Goal: Book appointment/travel/reservation

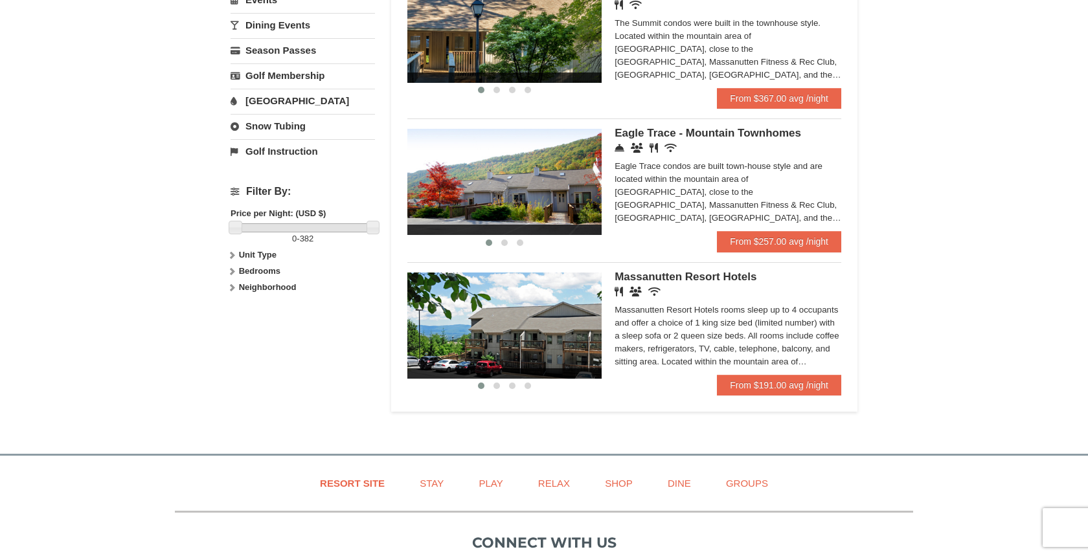
scroll to position [462, 0]
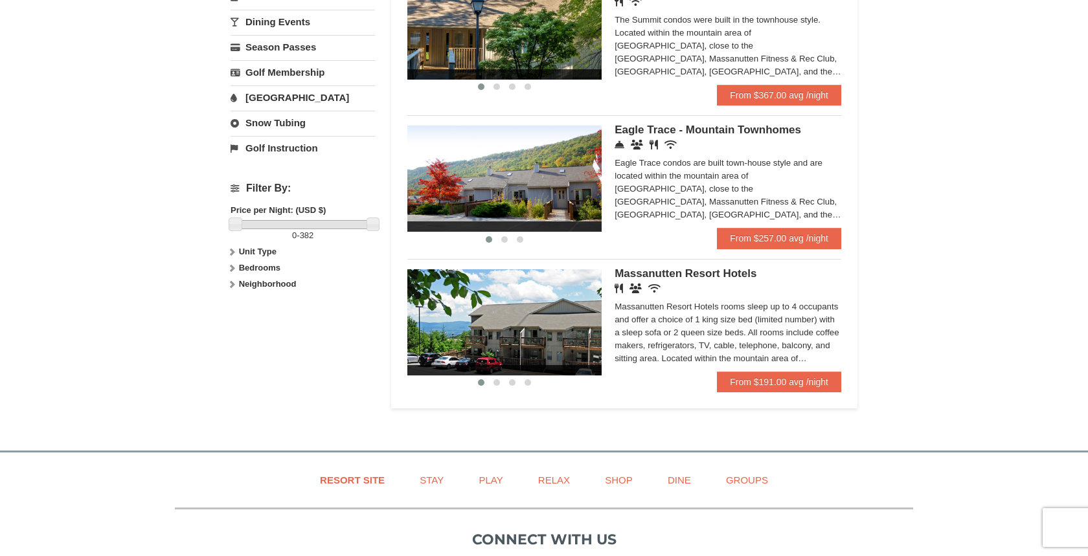
click at [785, 345] on div "Massanutten Resort Hotels rooms sleep up to 4 occupants and offer a choice of 1…" at bounding box center [727, 332] width 227 height 65
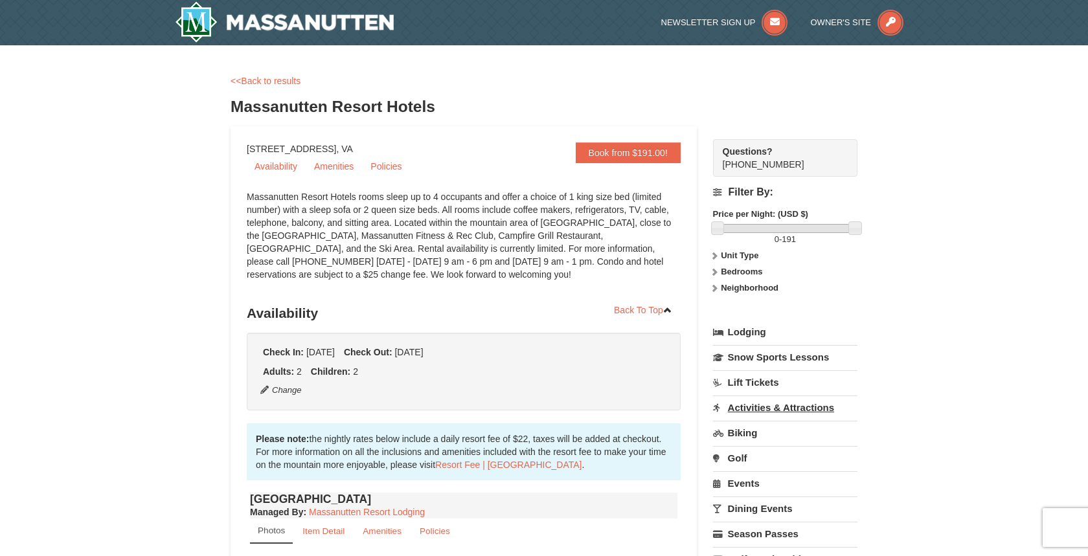
click at [790, 407] on link "Activities & Attractions" at bounding box center [785, 408] width 144 height 24
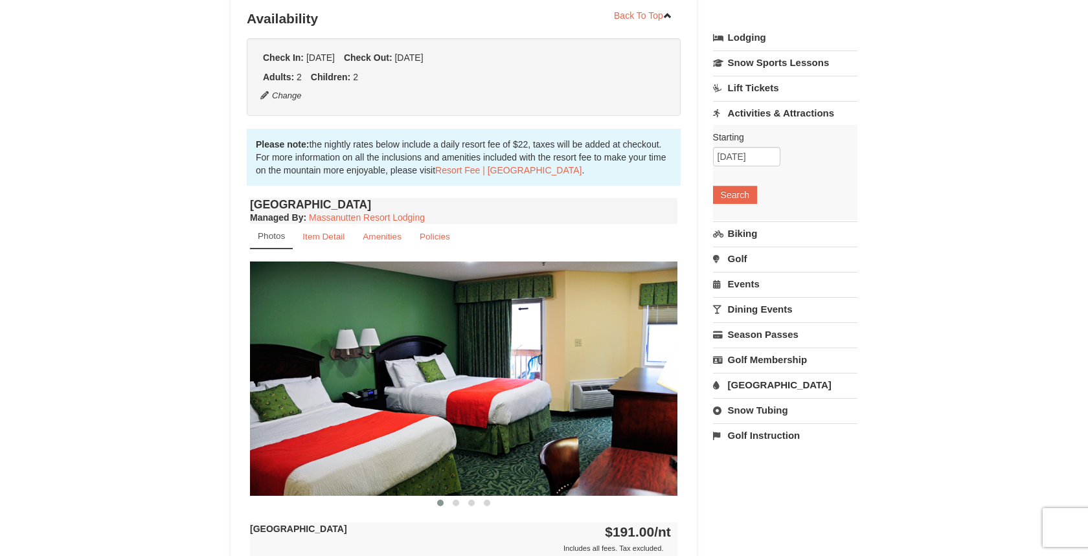
scroll to position [302, 0]
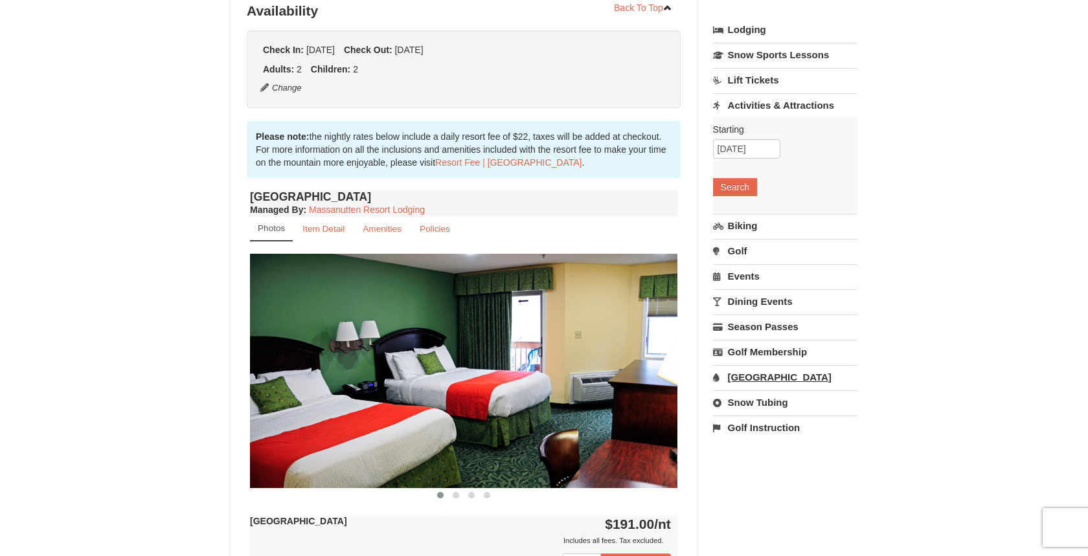
click at [779, 371] on link "[GEOGRAPHIC_DATA]" at bounding box center [785, 377] width 144 height 24
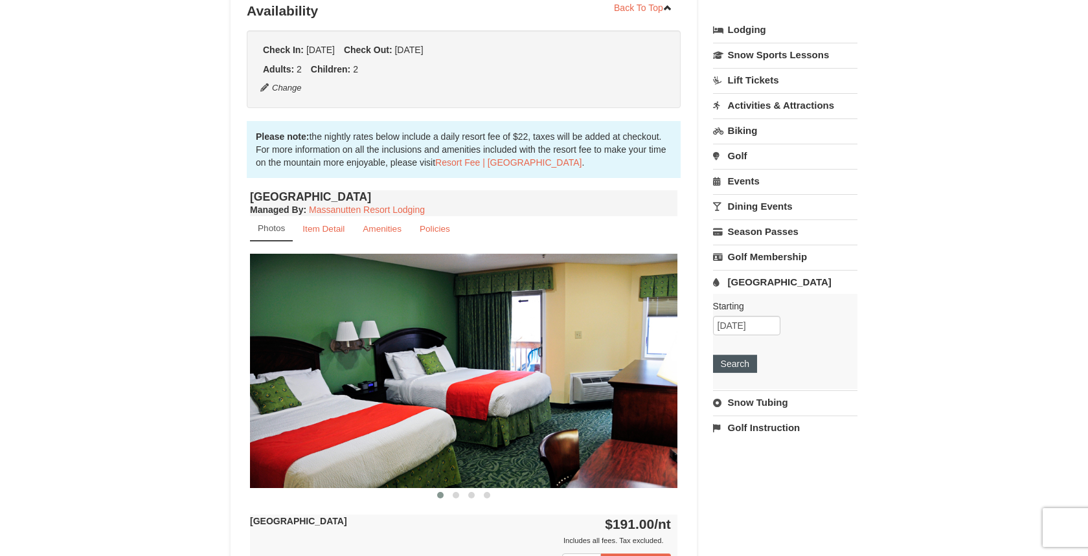
click at [741, 363] on button "Search" at bounding box center [735, 364] width 44 height 18
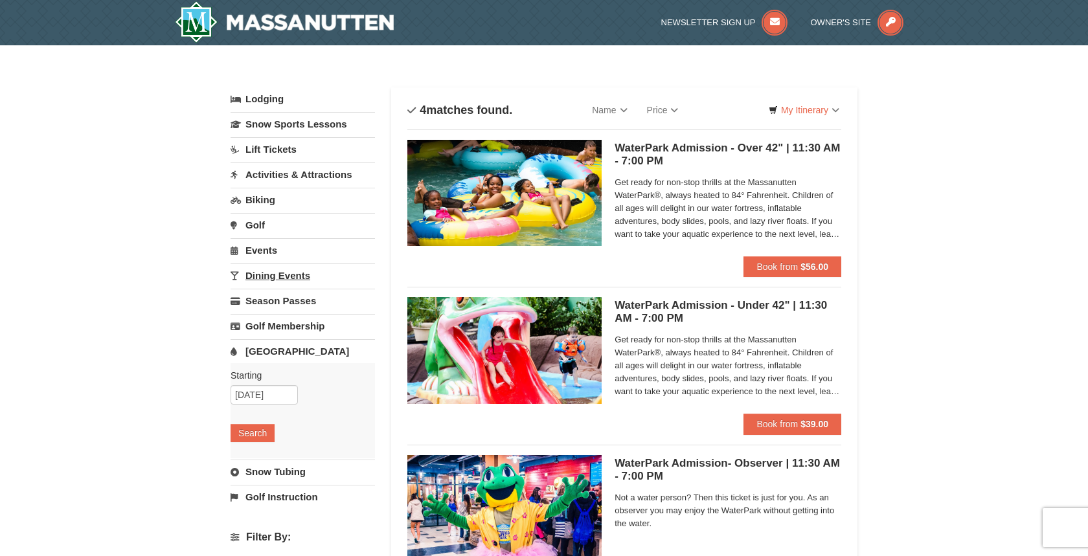
click at [295, 273] on link "Dining Events" at bounding box center [302, 275] width 144 height 24
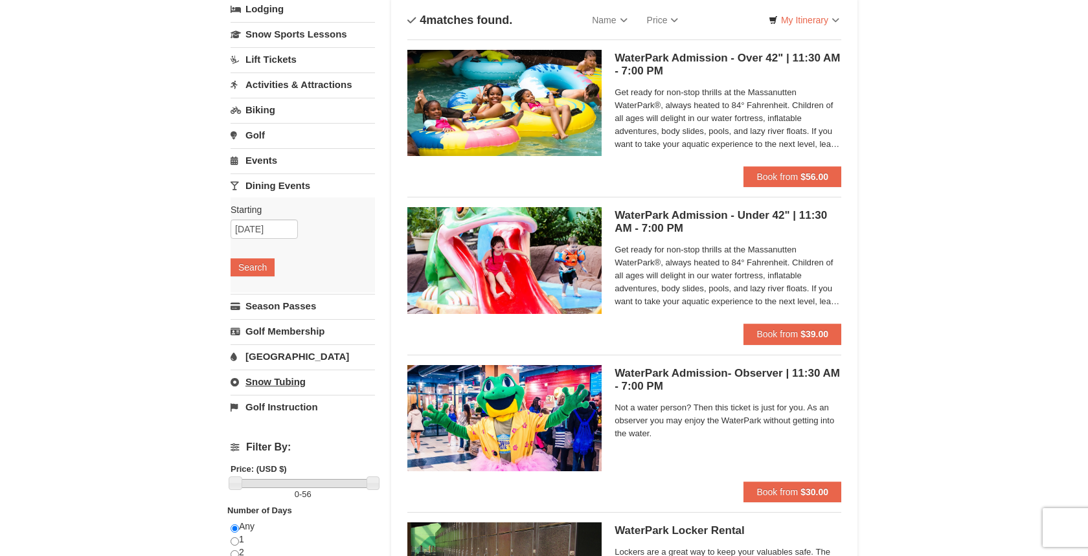
scroll to position [93, 0]
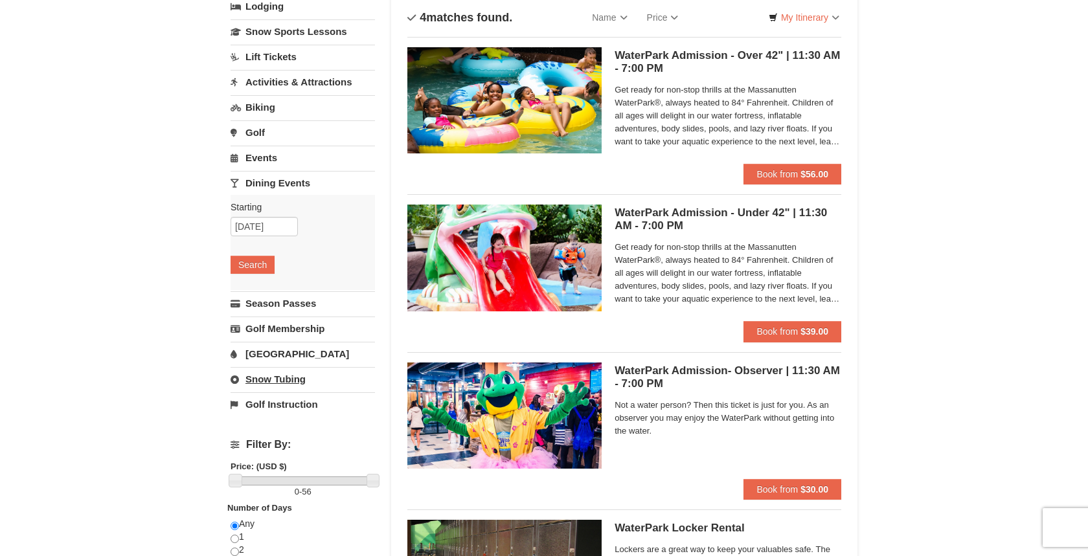
click at [280, 374] on link "Snow Tubing" at bounding box center [302, 379] width 144 height 24
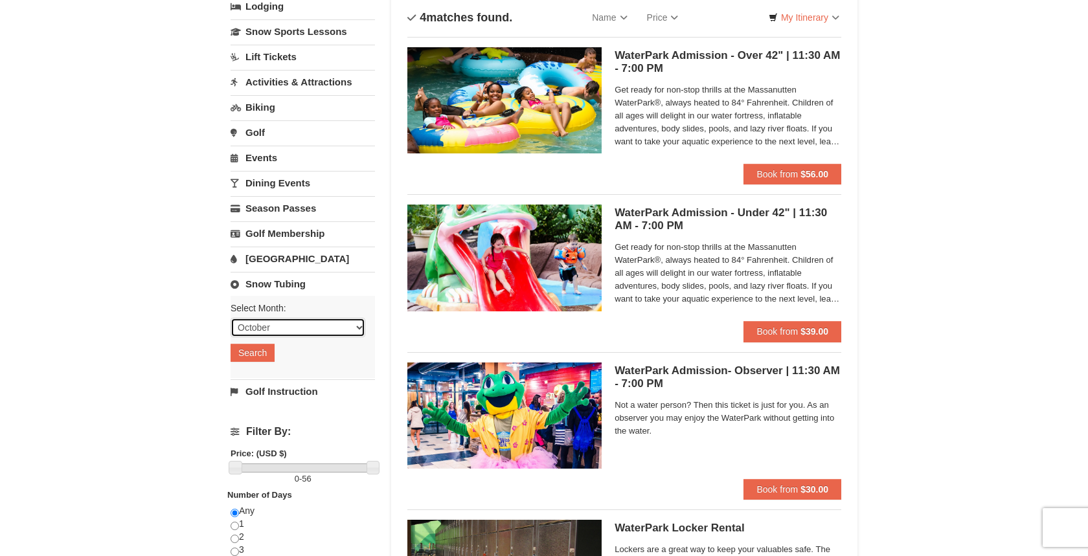
select select "12"
click at [256, 353] on button "Search" at bounding box center [252, 353] width 44 height 18
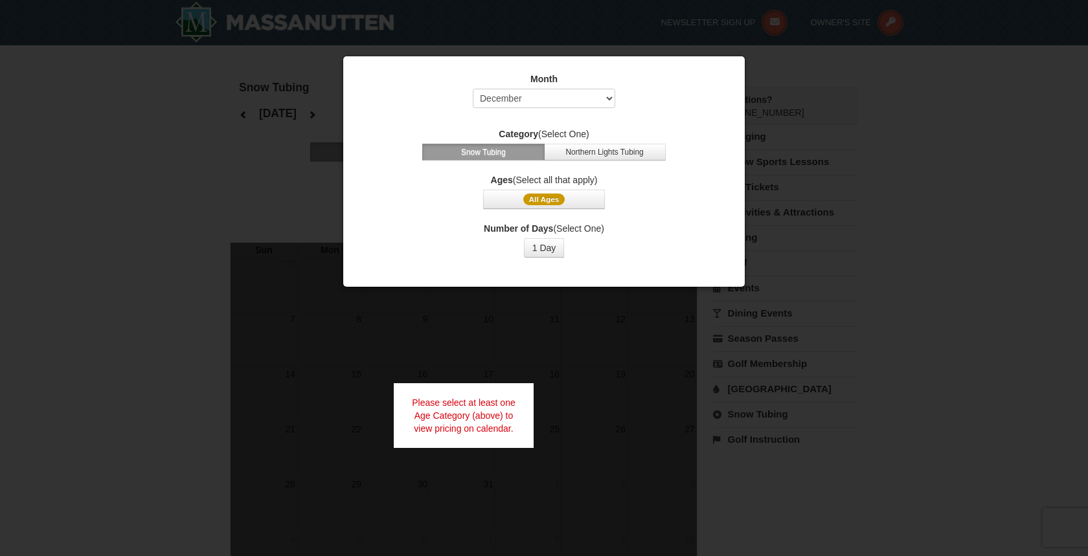
select select "12"
click at [561, 199] on span "All Ages" at bounding box center [544, 200] width 42 height 12
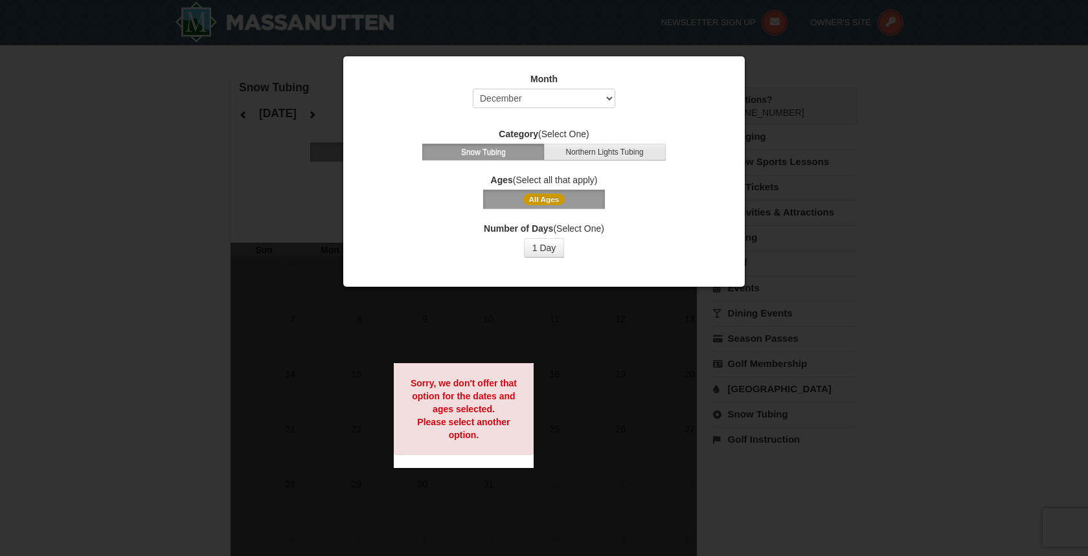
click at [611, 153] on button "Northern Lights Tubing" at bounding box center [605, 152] width 122 height 17
click at [569, 205] on button "All Ages" at bounding box center [544, 199] width 122 height 19
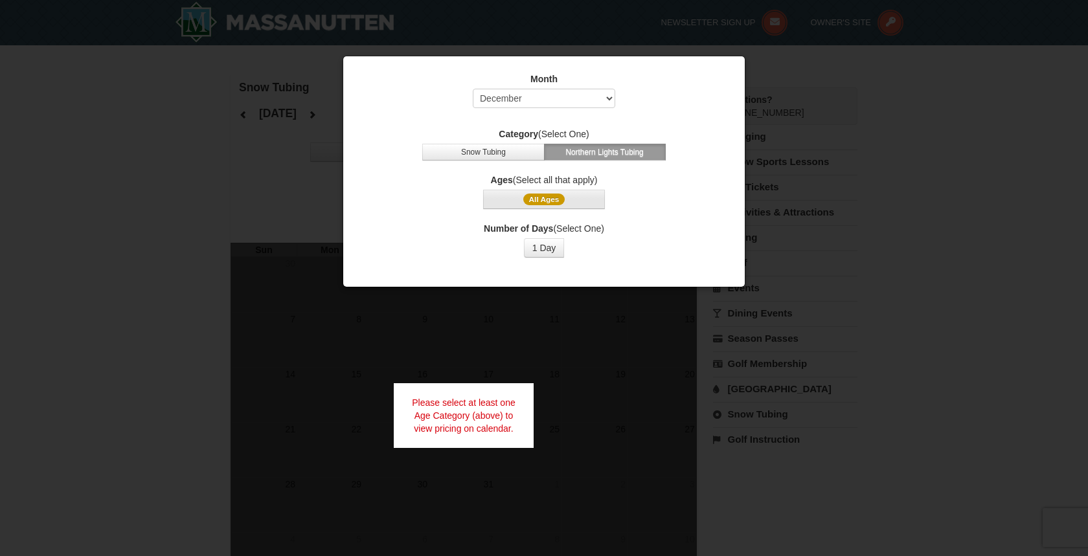
click at [557, 197] on span "All Ages" at bounding box center [544, 200] width 42 height 12
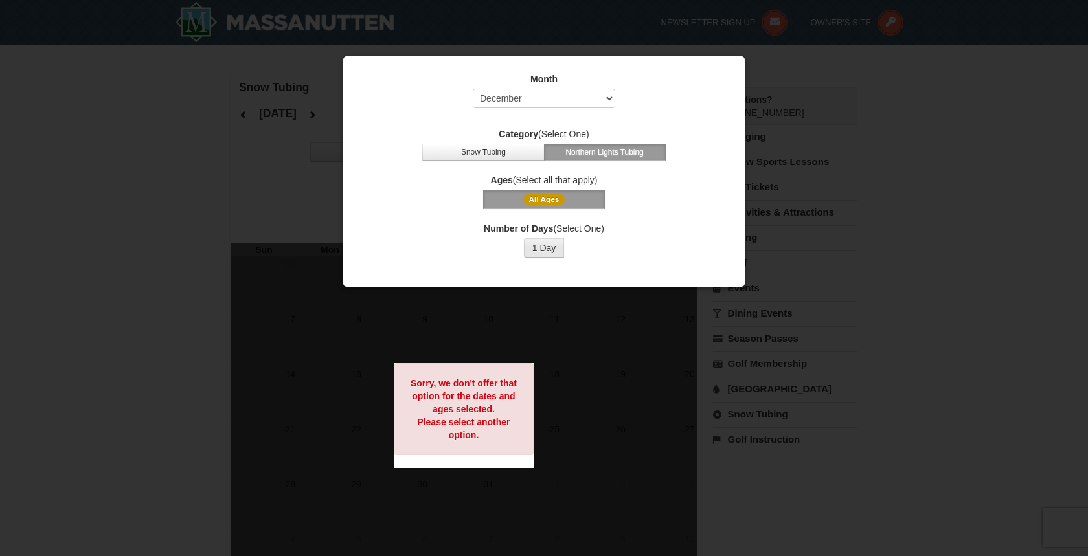
click at [544, 247] on button "1 Day" at bounding box center [544, 247] width 41 height 19
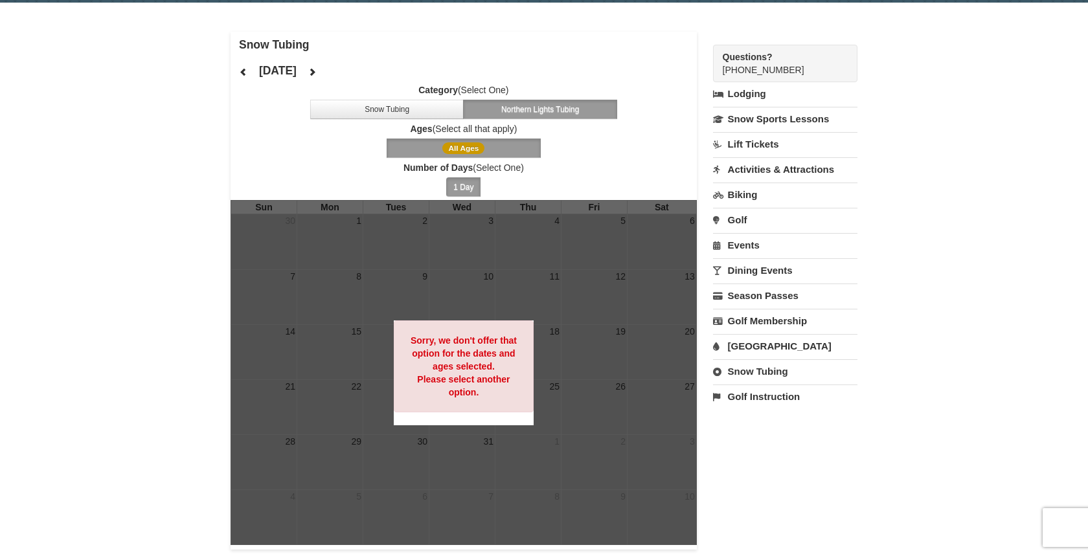
scroll to position [41, 0]
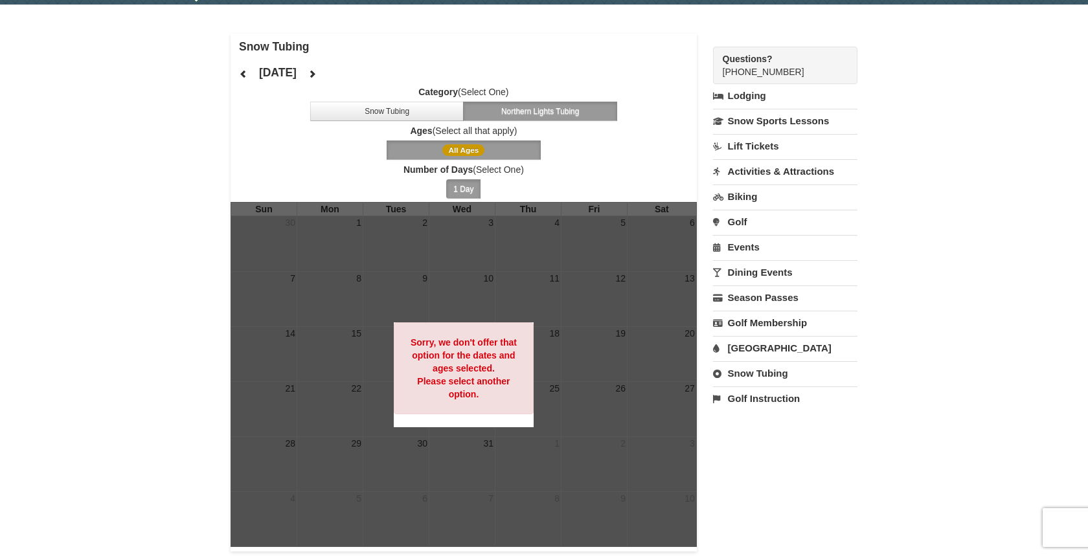
click at [317, 74] on icon at bounding box center [312, 73] width 9 height 9
click at [566, 114] on button "Northern Lights Tubing" at bounding box center [540, 111] width 154 height 19
click at [430, 106] on button "Snow Tubing" at bounding box center [387, 111] width 154 height 19
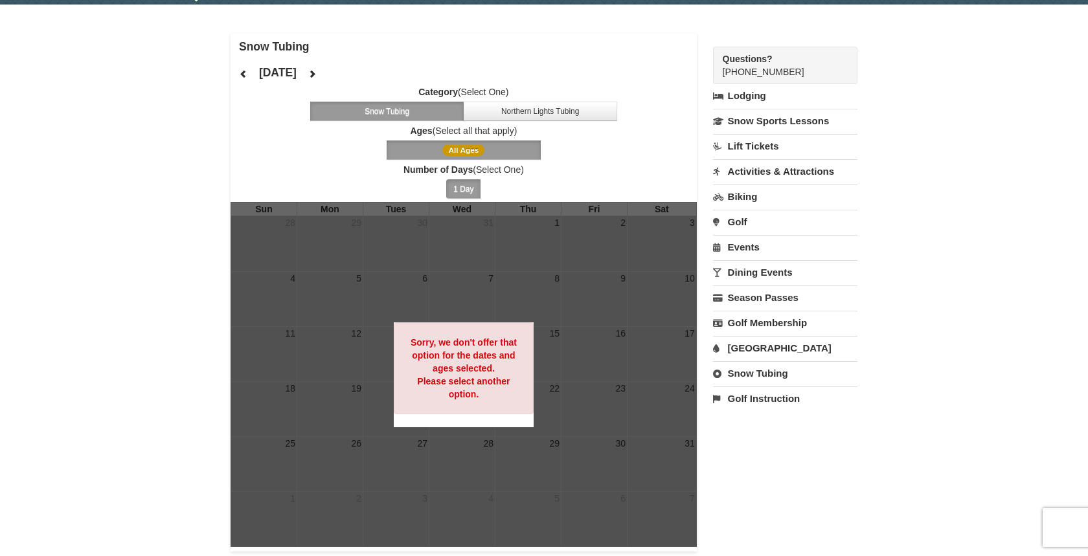
click at [431, 144] on button "All Ages" at bounding box center [463, 149] width 154 height 19
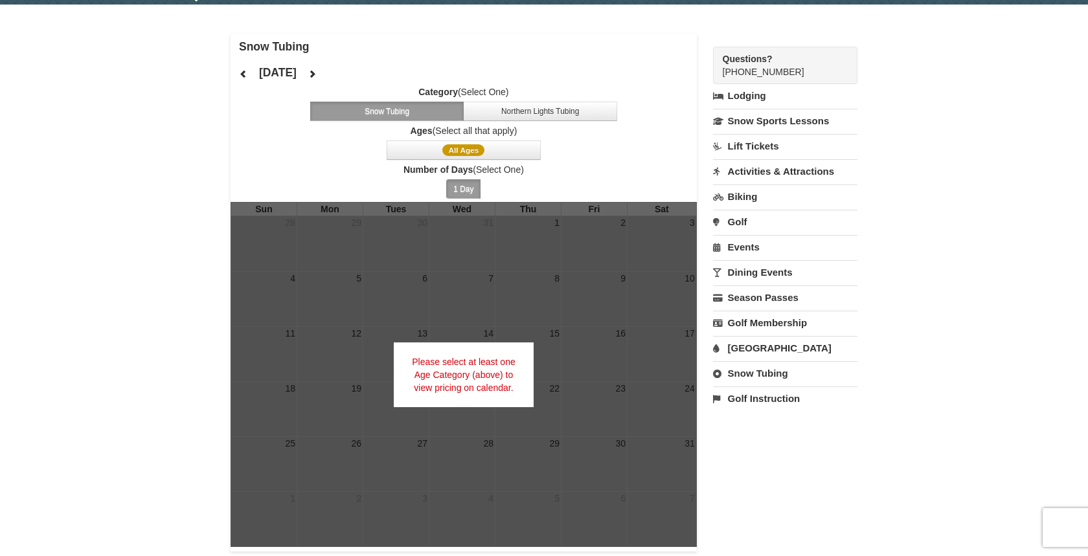
click at [466, 188] on button "1 Day" at bounding box center [463, 188] width 34 height 19
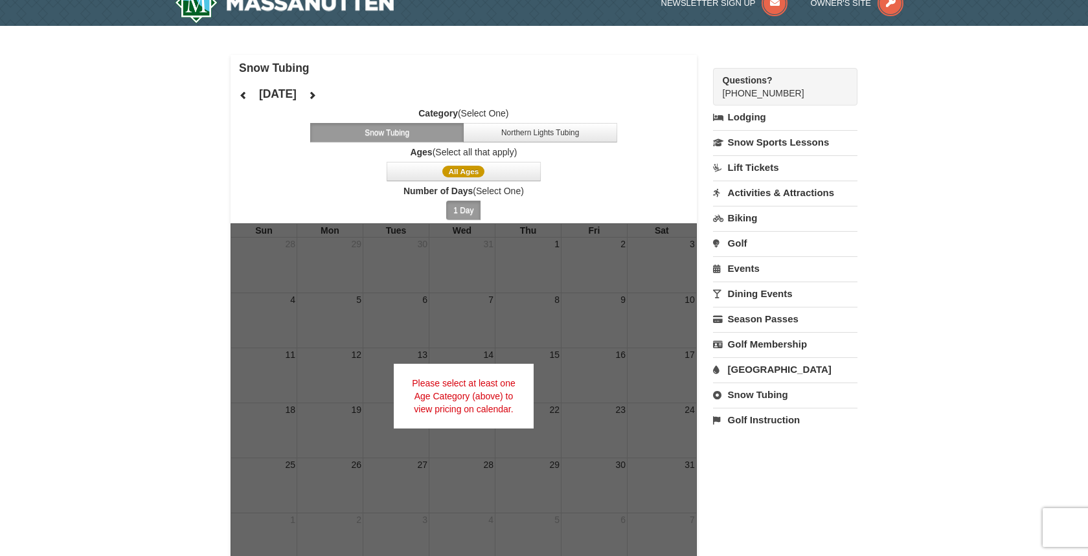
scroll to position [19, 0]
click at [742, 394] on link "Snow Tubing" at bounding box center [785, 395] width 144 height 24
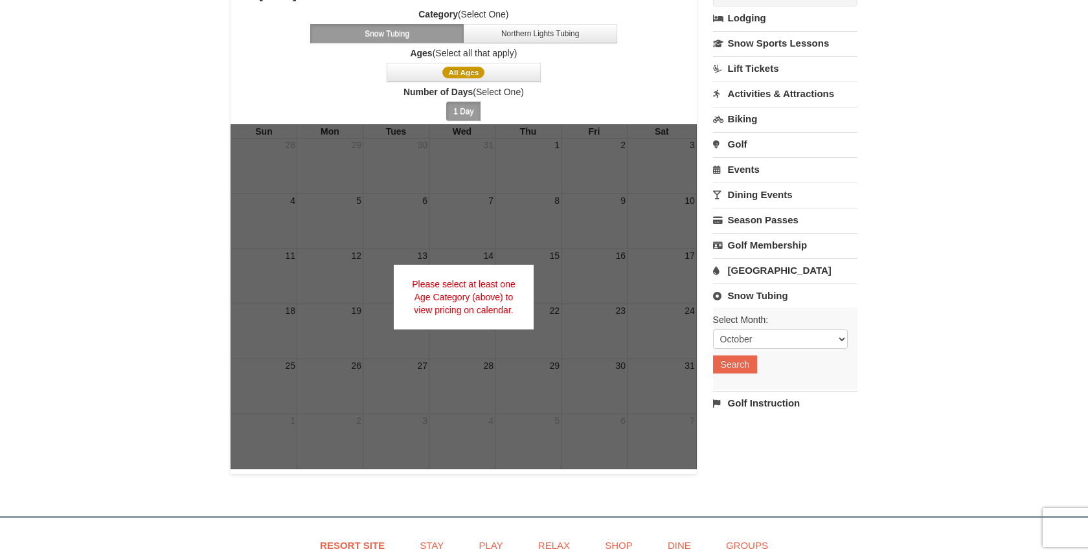
scroll to position [120, 0]
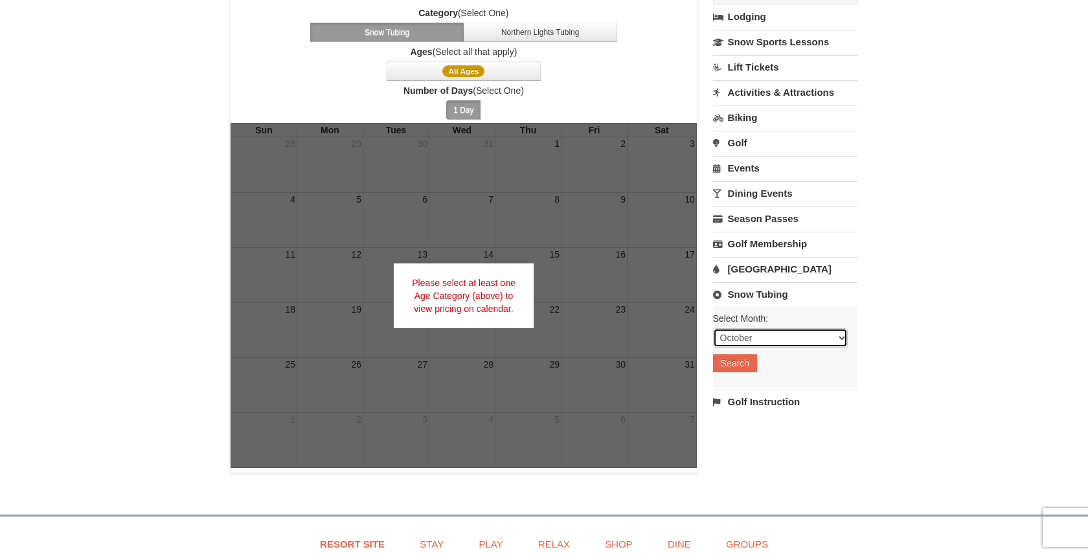
select select "1"
click at [738, 365] on button "Search" at bounding box center [735, 363] width 44 height 18
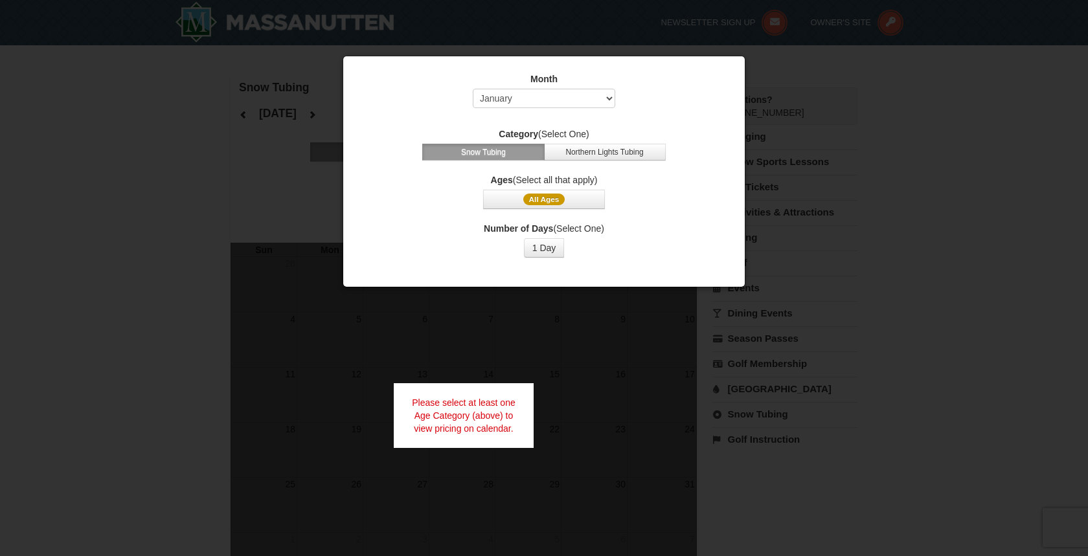
select select "1"
click at [555, 197] on span "All Ages" at bounding box center [544, 200] width 42 height 12
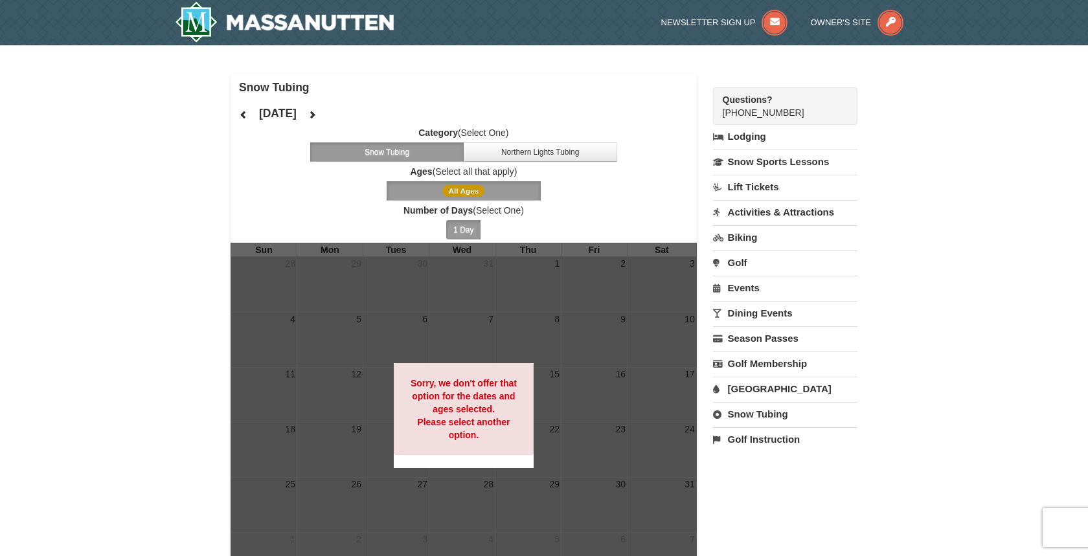
click at [468, 189] on span "All Ages" at bounding box center [463, 191] width 42 height 12
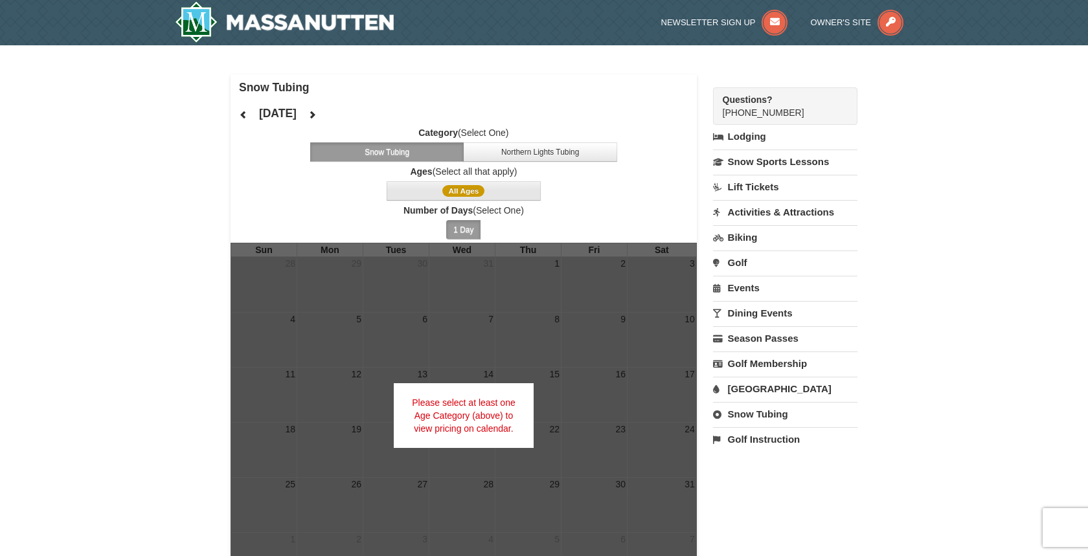
click at [491, 196] on button "All Ages" at bounding box center [463, 190] width 154 height 19
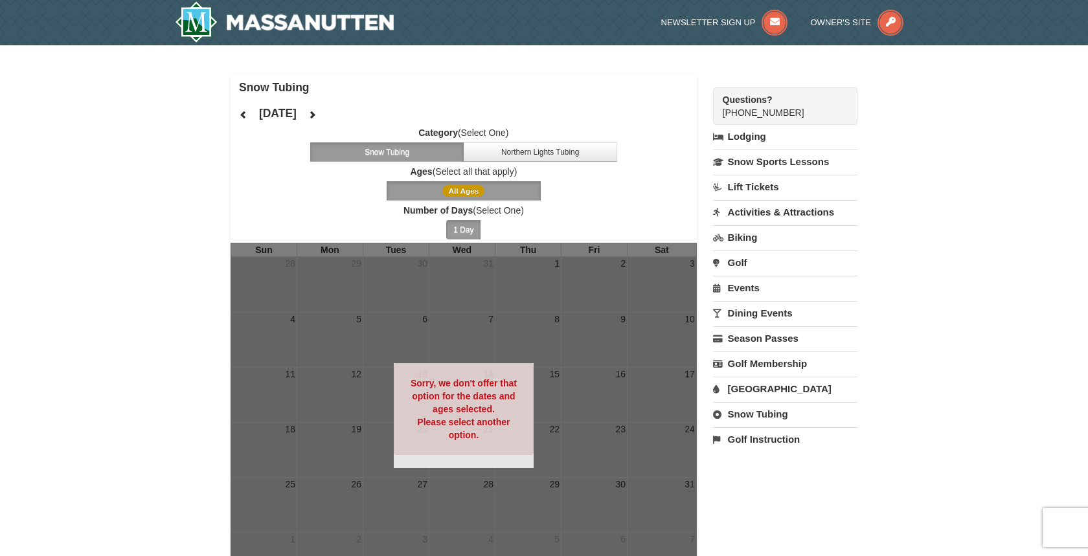
click at [491, 196] on button "All Ages" at bounding box center [463, 190] width 154 height 19
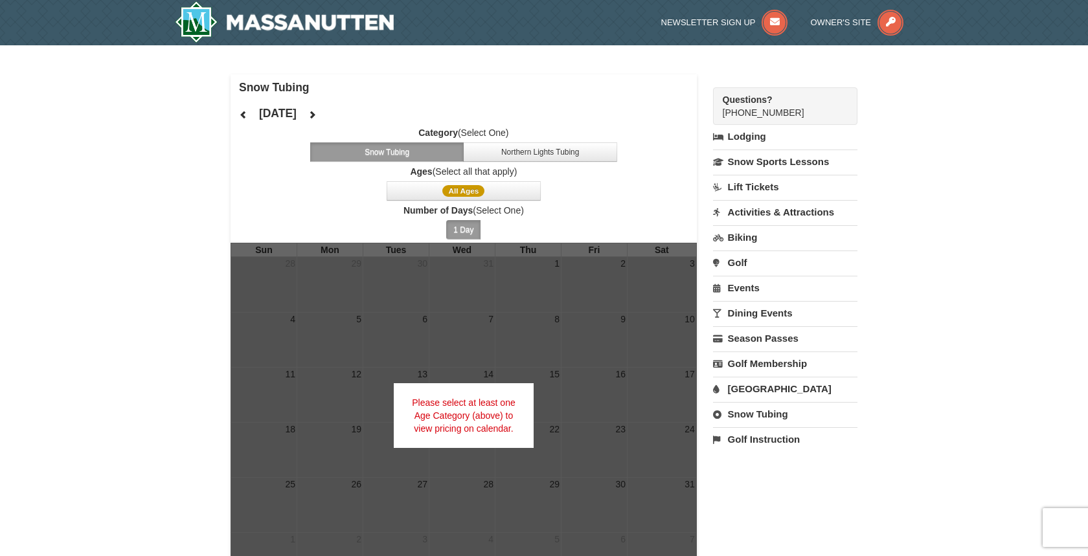
click at [467, 229] on button "1 Day" at bounding box center [463, 229] width 34 height 19
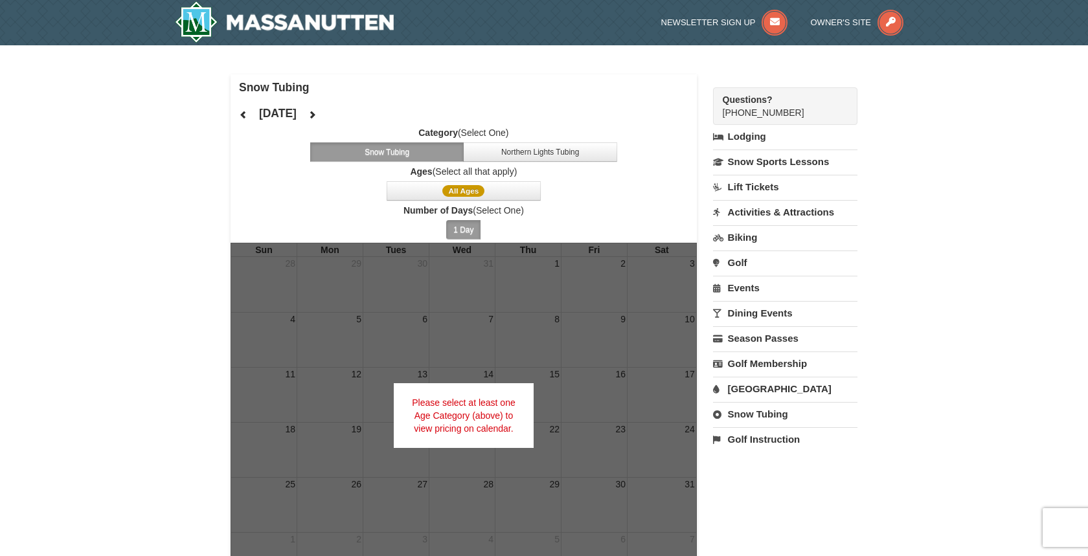
click at [457, 229] on button "1 Day" at bounding box center [463, 229] width 34 height 19
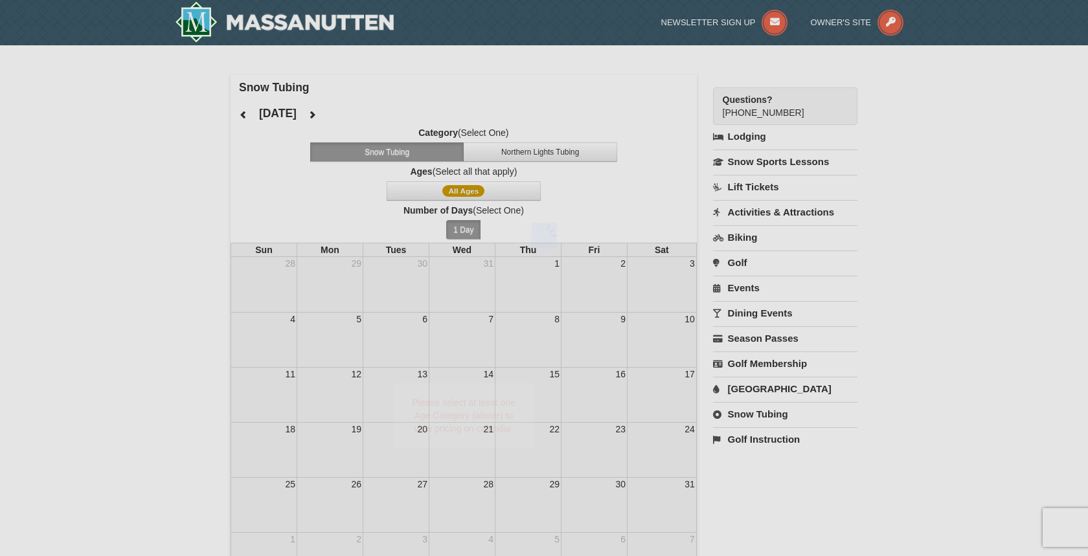
click at [457, 229] on div at bounding box center [544, 236] width 326 height 26
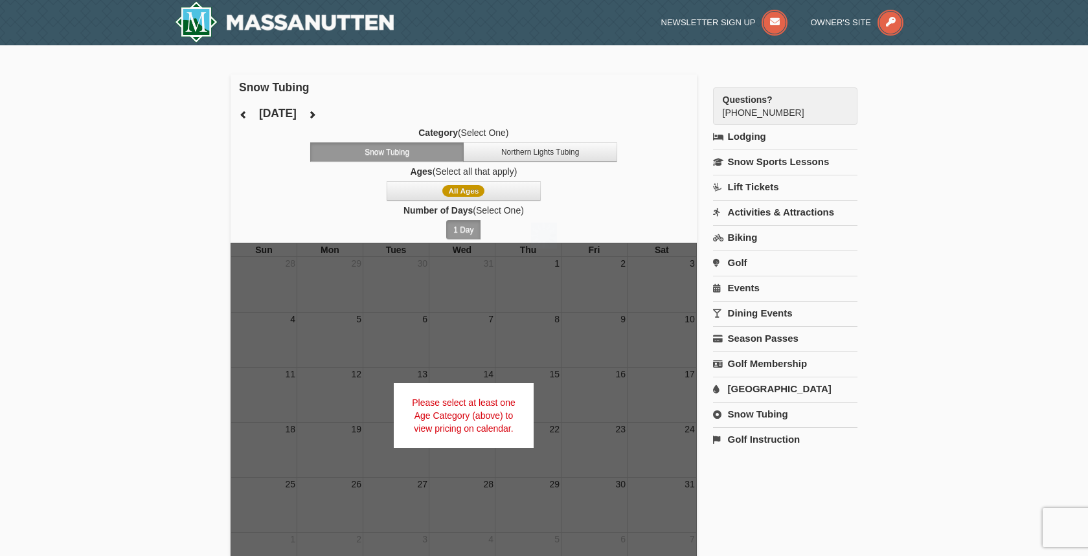
click at [457, 229] on div at bounding box center [544, 236] width 326 height 26
click at [457, 229] on button "1 Day" at bounding box center [463, 229] width 34 height 19
click at [199, 163] on div "× Snow Tubing January 2026 Category (Select One) Snow Tubing Northern Lights Tu…" at bounding box center [544, 333] width 1088 height 576
click at [761, 391] on link "[GEOGRAPHIC_DATA]" at bounding box center [785, 389] width 144 height 24
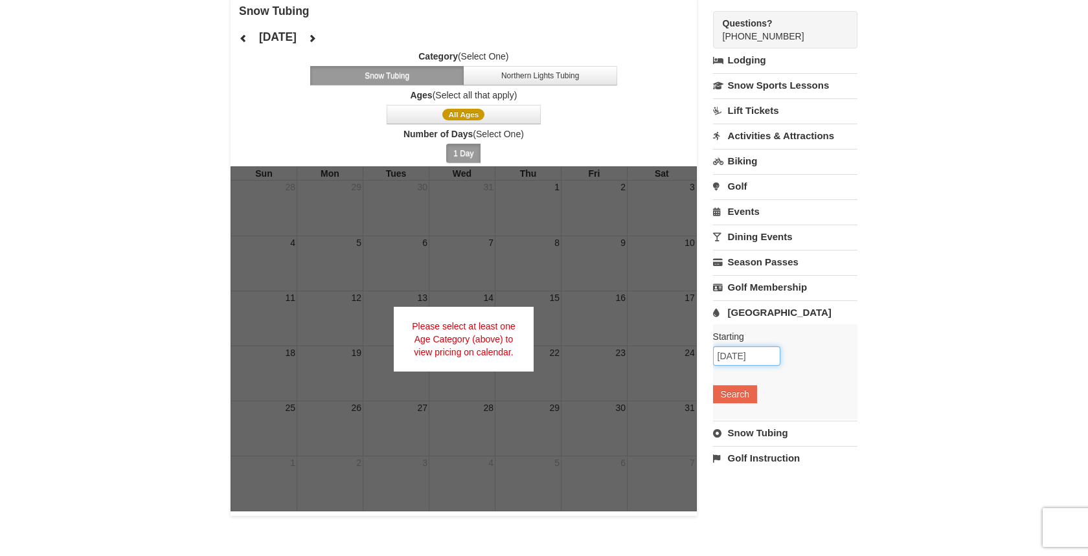
click at [737, 355] on input "[DATE]" at bounding box center [746, 355] width 67 height 19
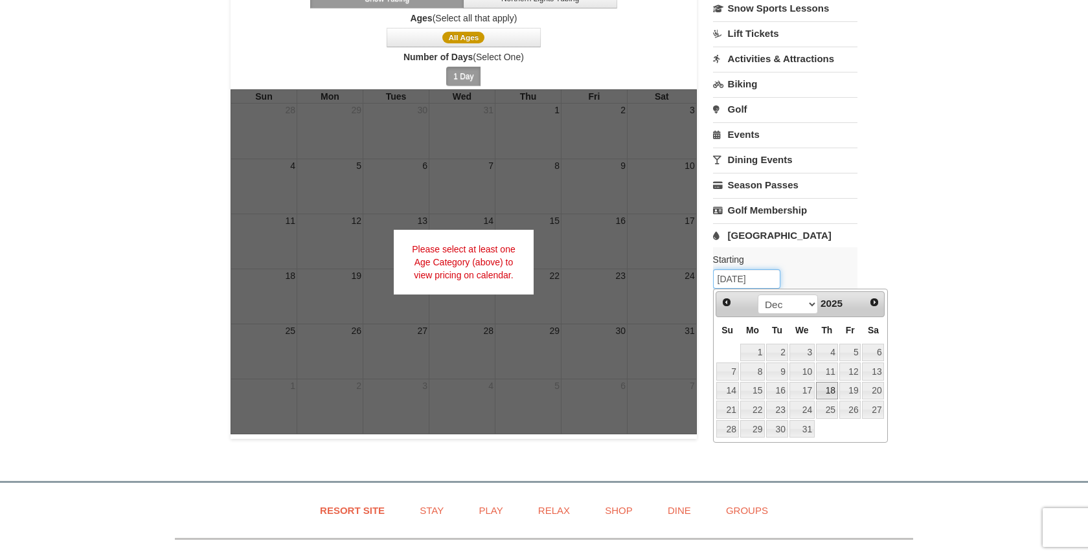
scroll to position [155, 0]
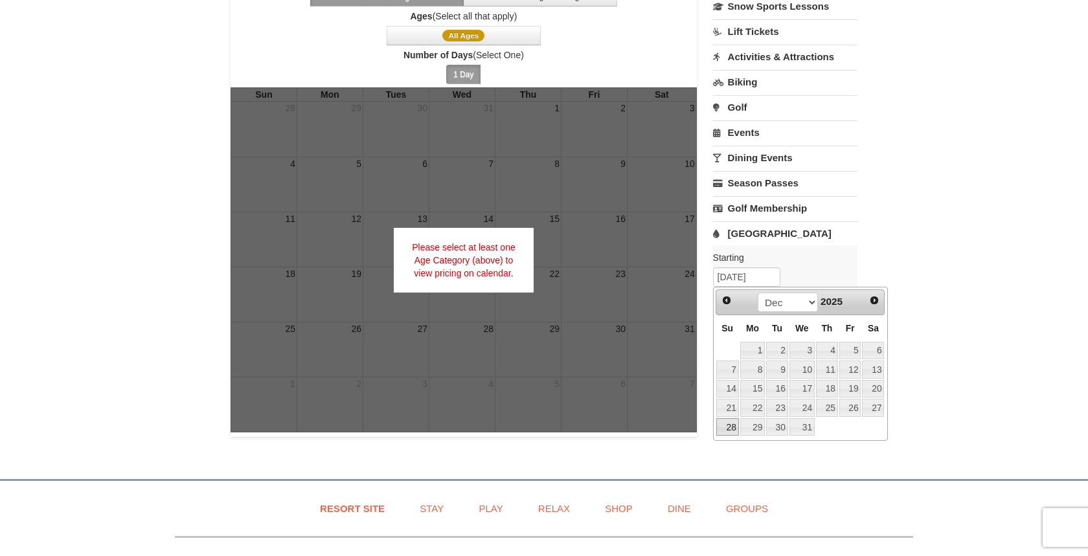
click at [728, 425] on link "28" at bounding box center [727, 427] width 23 height 18
type input "12/28/2025"
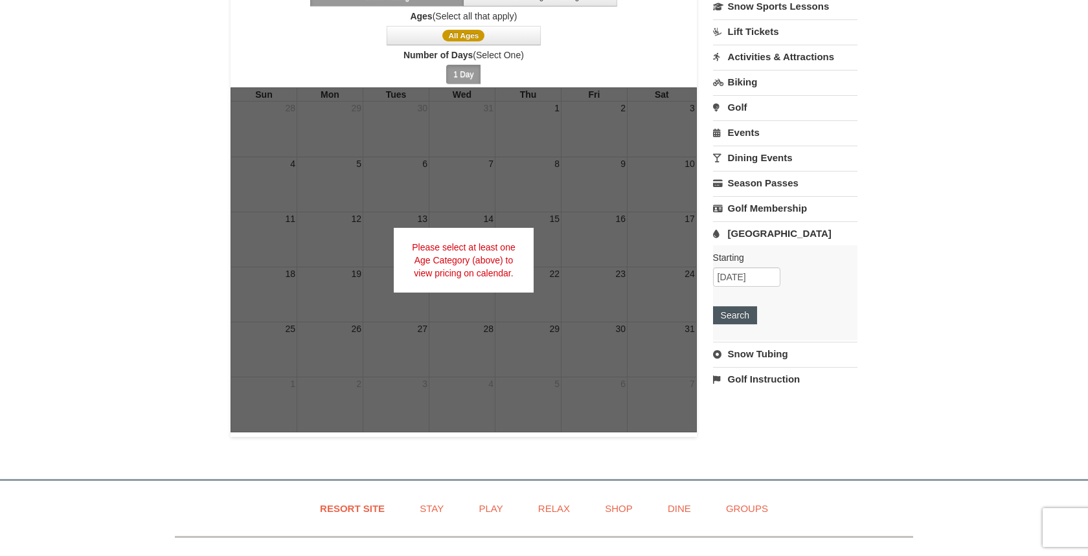
click at [739, 317] on button "Search" at bounding box center [735, 315] width 44 height 18
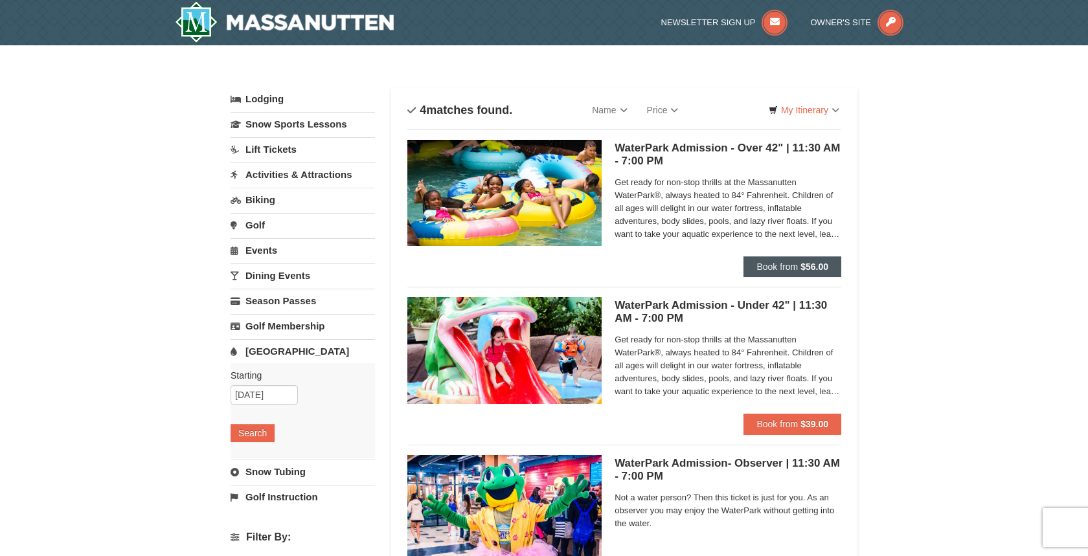
click at [762, 266] on span "Book from" at bounding box center [776, 267] width 41 height 10
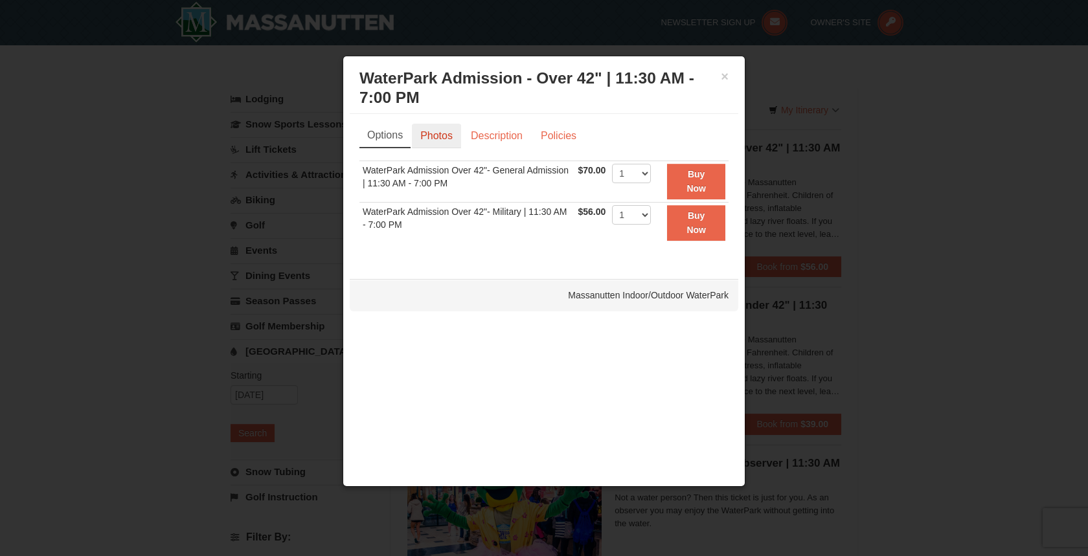
click at [427, 131] on link "Photos" at bounding box center [436, 136] width 49 height 25
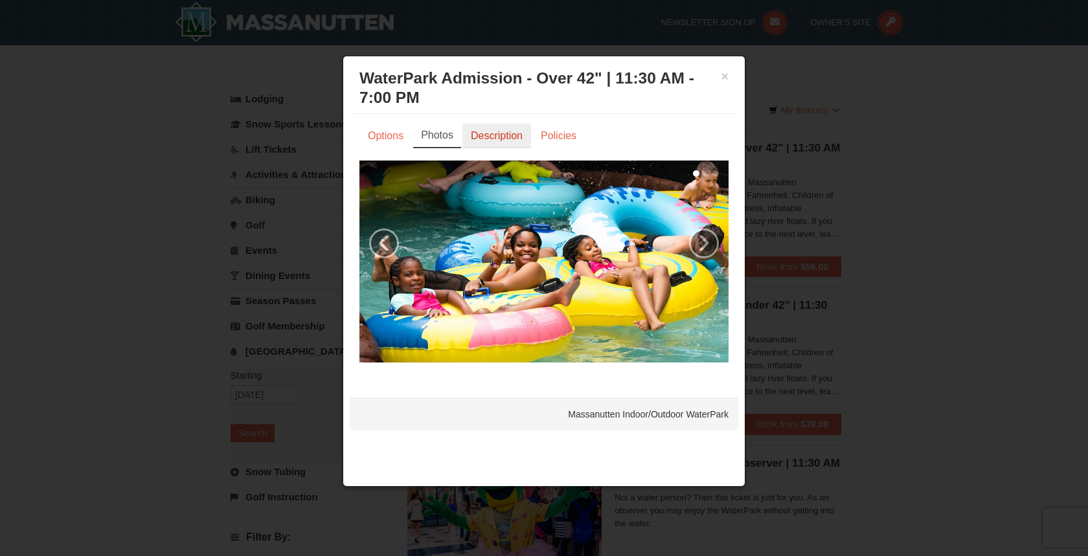
click at [473, 135] on link "Description" at bounding box center [496, 136] width 69 height 25
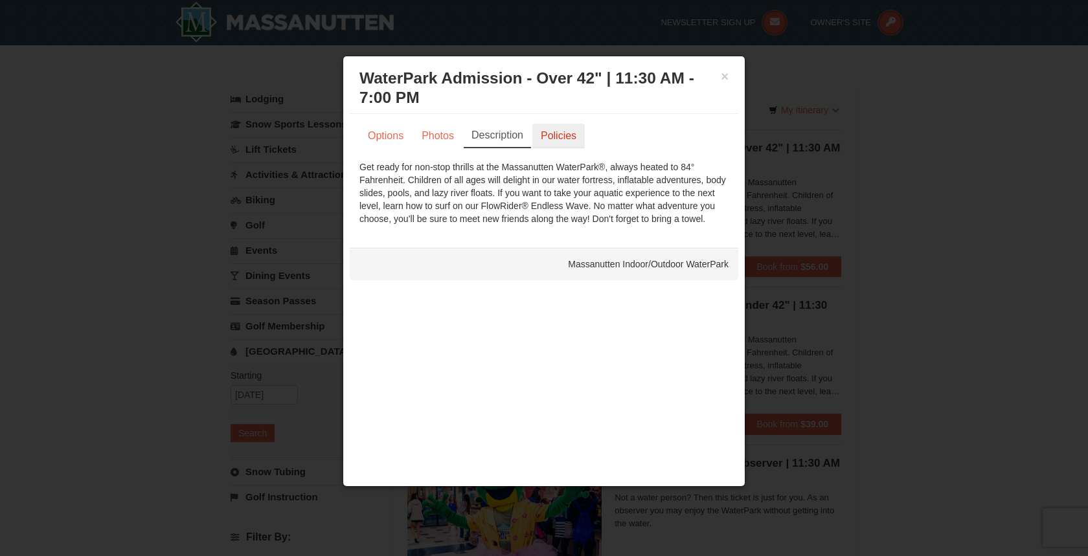
click at [557, 134] on link "Policies" at bounding box center [558, 136] width 52 height 25
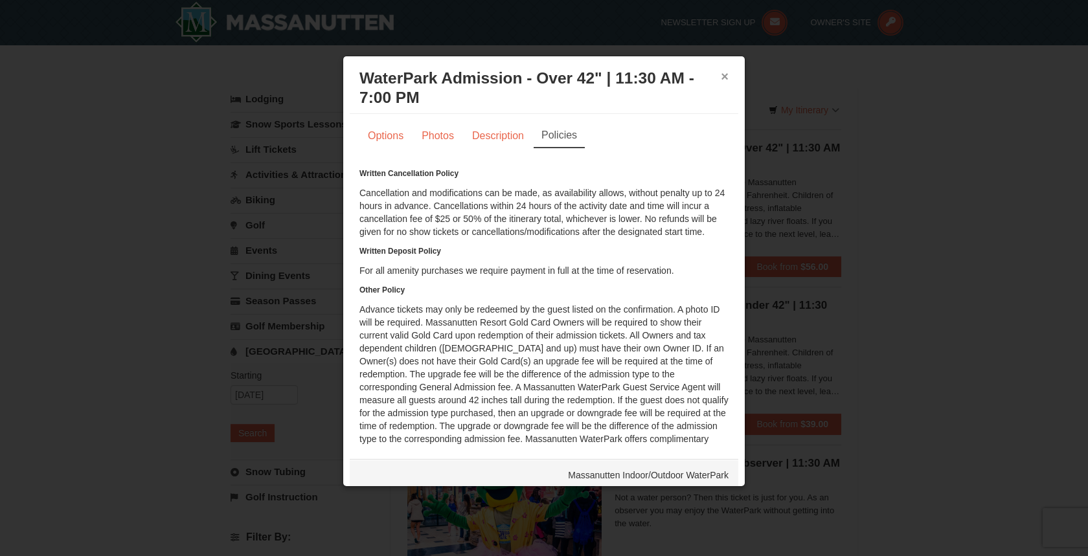
click at [726, 75] on button "×" at bounding box center [725, 76] width 8 height 13
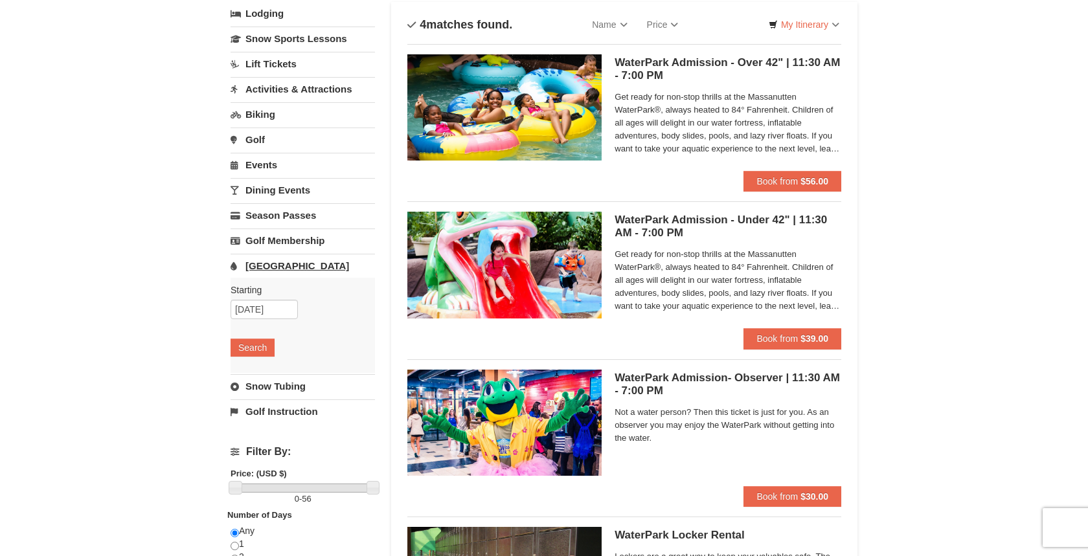
scroll to position [86, 0]
click at [280, 388] on link "Snow Tubing" at bounding box center [302, 386] width 144 height 24
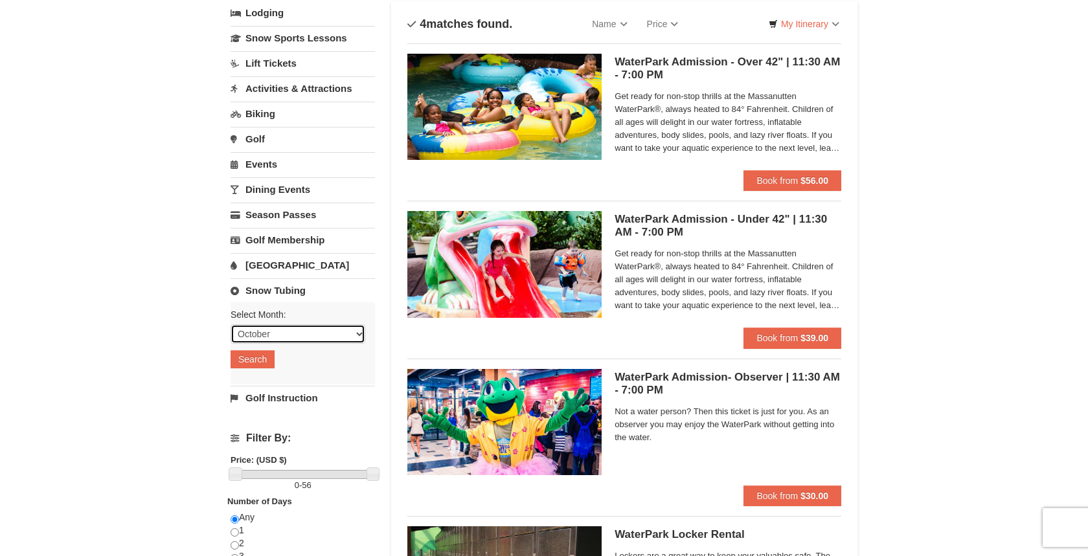
select select "12"
click at [256, 357] on button "Search" at bounding box center [252, 359] width 44 height 18
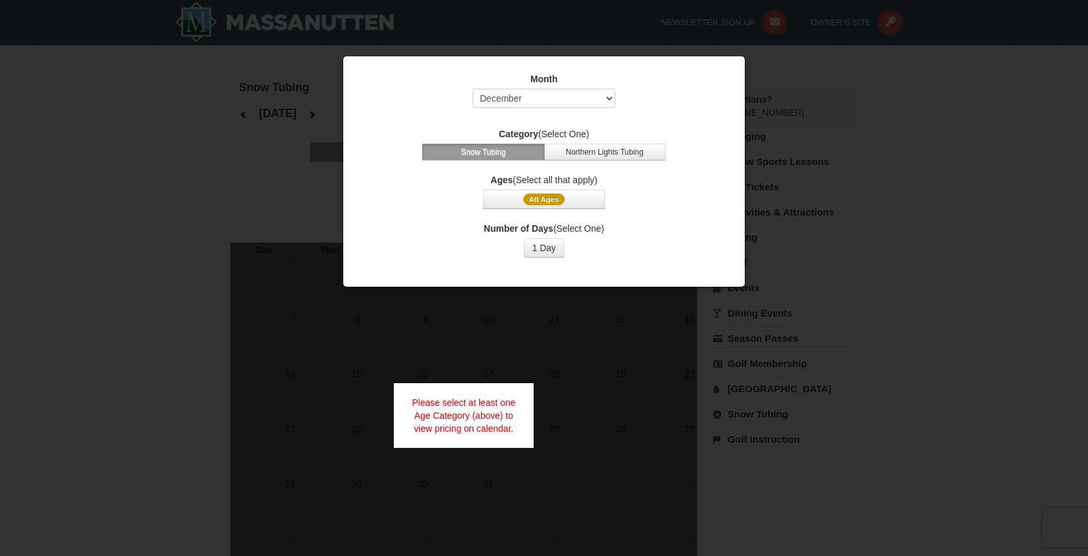
select select "12"
click at [542, 200] on span "All Ages" at bounding box center [544, 200] width 42 height 12
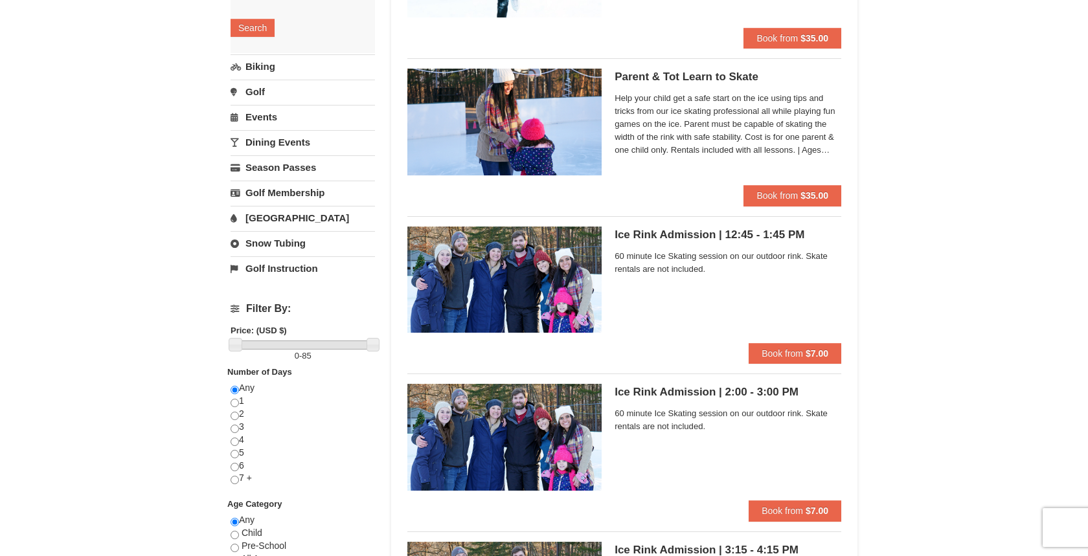
scroll to position [227, 0]
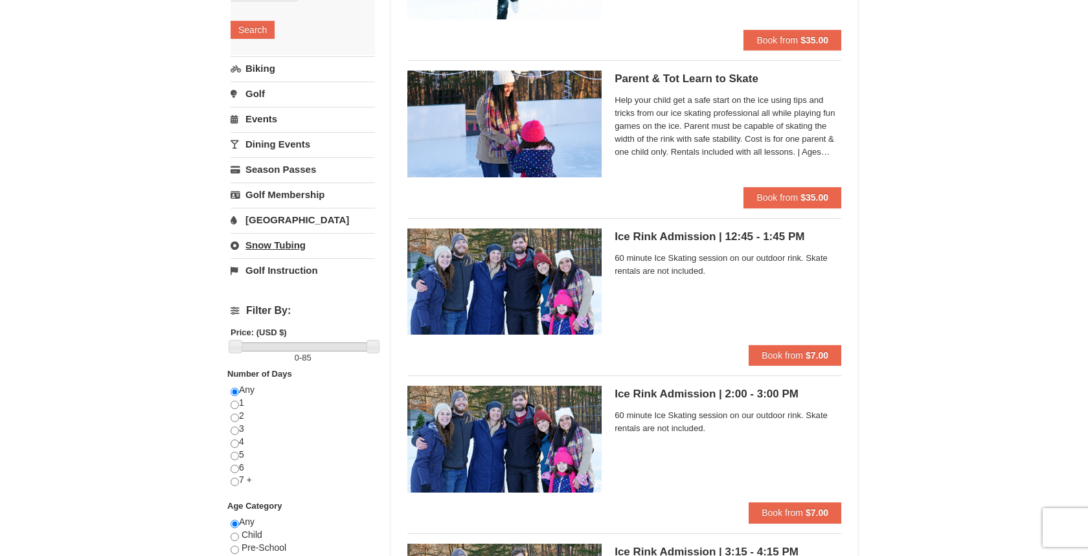
click at [265, 244] on link "Snow Tubing" at bounding box center [302, 245] width 144 height 24
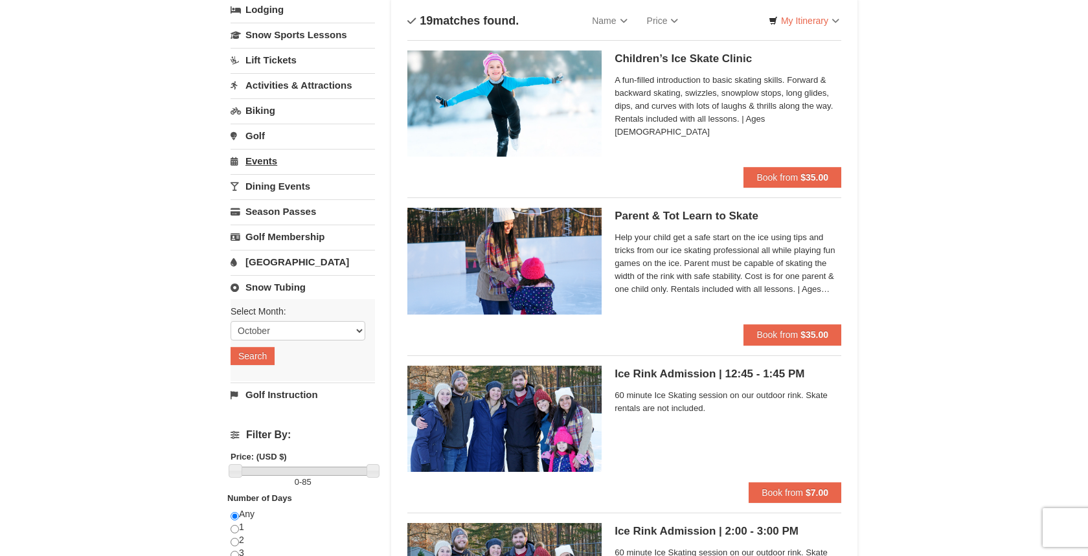
scroll to position [89, 0]
click at [318, 87] on link "Activities & Attractions" at bounding box center [302, 86] width 144 height 24
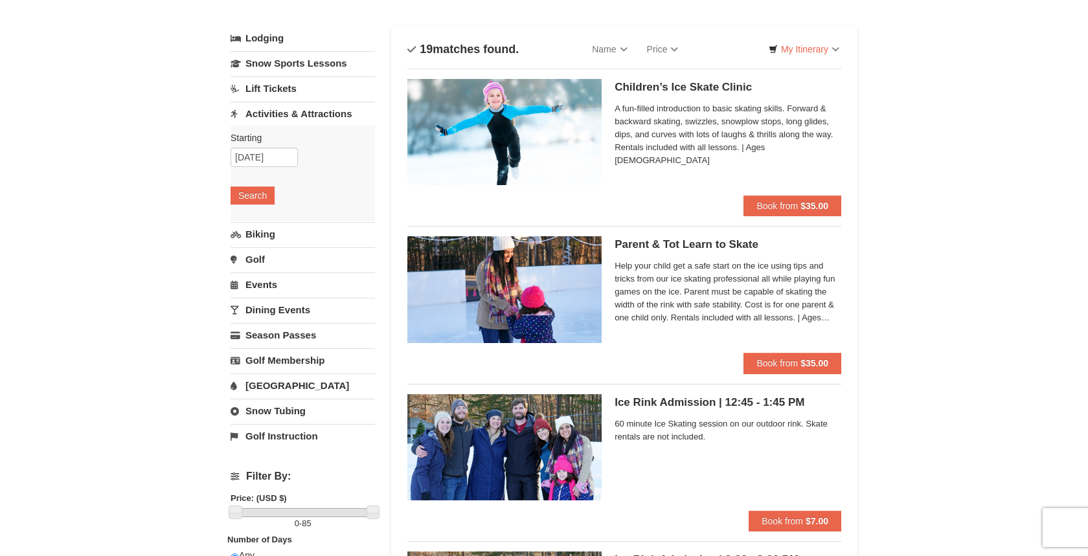
scroll to position [52, 0]
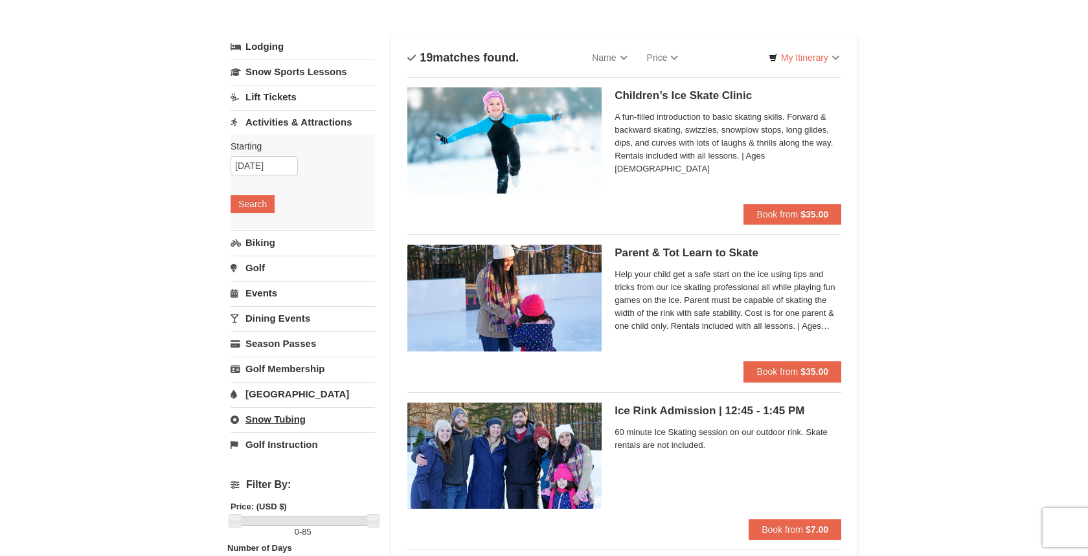
click at [273, 414] on link "Snow Tubing" at bounding box center [302, 419] width 144 height 24
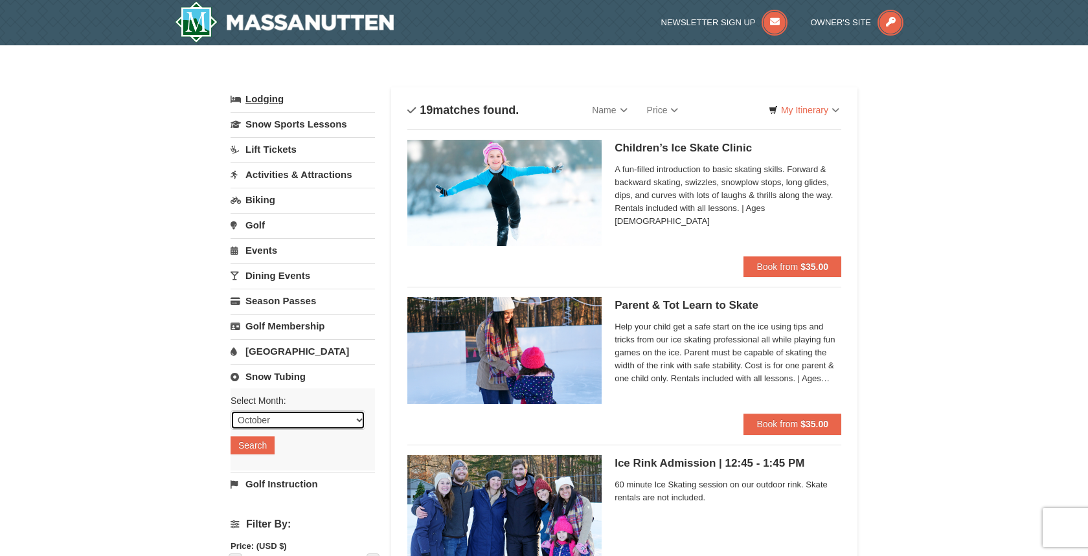
scroll to position [0, 0]
click at [280, 171] on link "Activities & Attractions" at bounding box center [302, 174] width 144 height 24
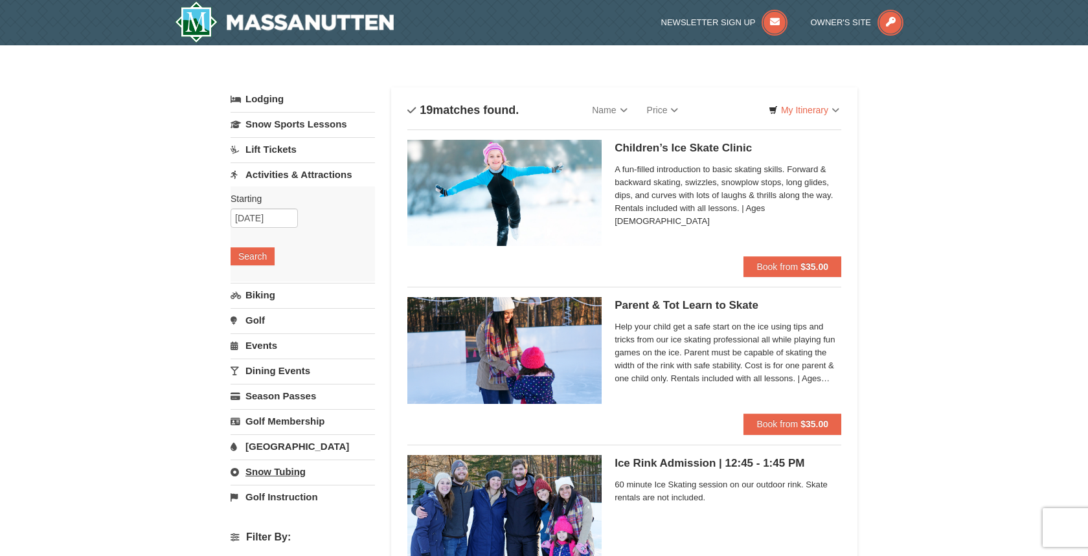
click at [284, 462] on link "Snow Tubing" at bounding box center [302, 472] width 144 height 24
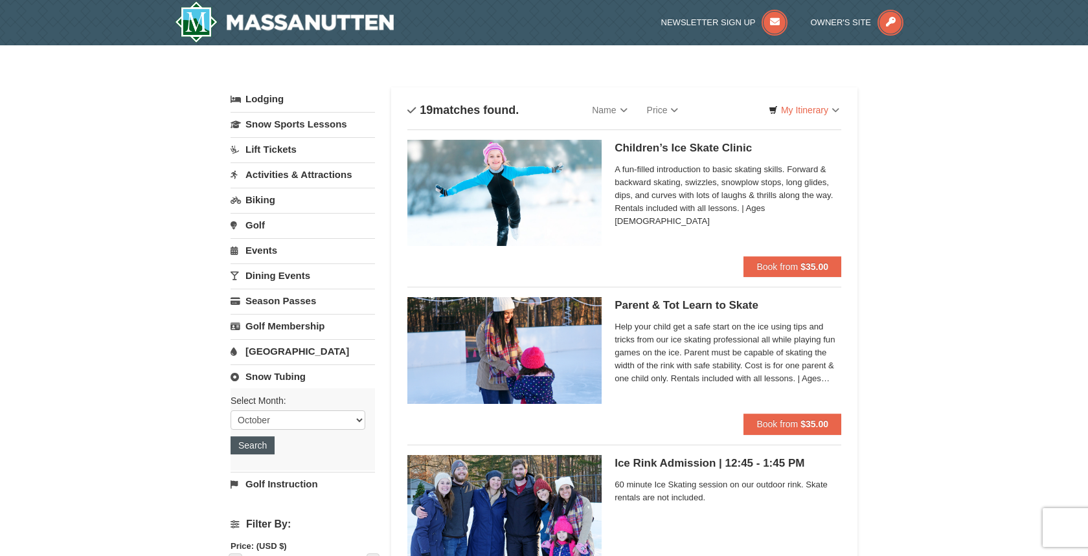
click at [245, 442] on button "Search" at bounding box center [252, 445] width 44 height 18
